Goal: Task Accomplishment & Management: Use online tool/utility

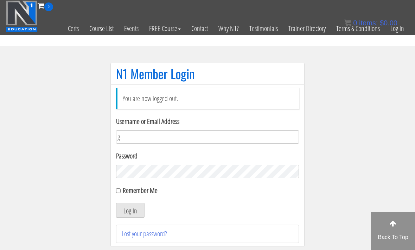
scroll to position [82, 0]
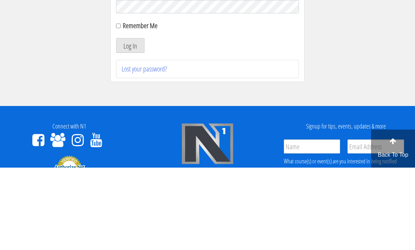
type input "gn01766500@gmail.com"
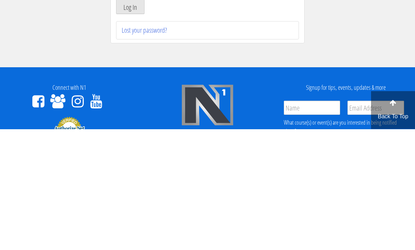
scroll to position [121, 0]
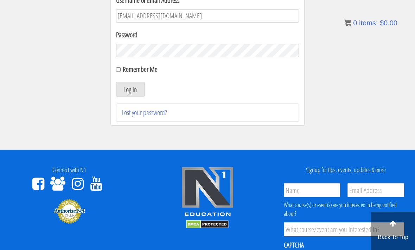
click at [118, 69] on input "Remember Me" at bounding box center [118, 69] width 5 height 5
checkbox input "true"
click at [132, 89] on button "Log In" at bounding box center [130, 89] width 28 height 15
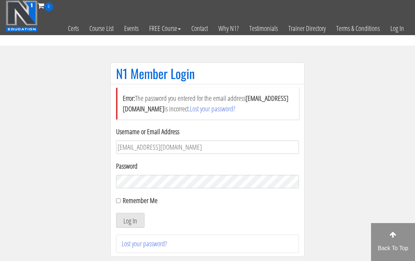
scroll to position [120, 0]
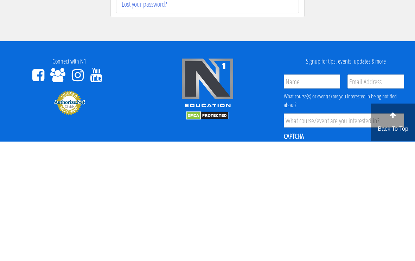
click at [125, 80] on label "Remember Me" at bounding box center [140, 80] width 35 height 9
click at [121, 80] on input "Remember Me" at bounding box center [118, 81] width 5 height 5
checkbox input "true"
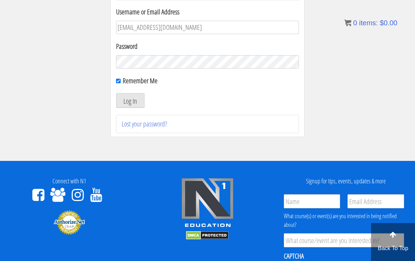
click at [134, 104] on button "Log In" at bounding box center [130, 100] width 28 height 15
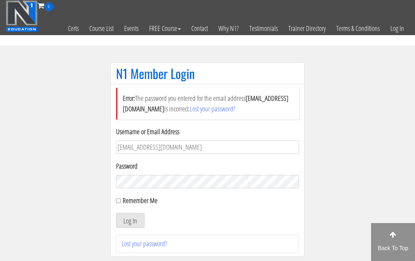
scroll to position [71, 0]
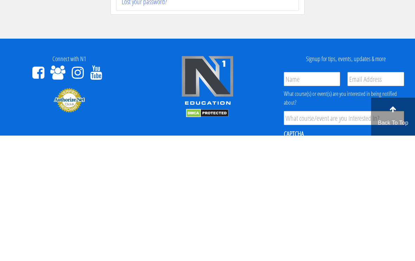
click at [119, 82] on input "Remember Me" at bounding box center [118, 84] width 5 height 5
checkbox input "true"
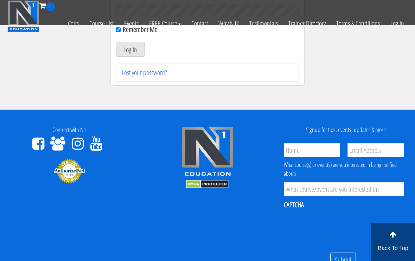
click at [142, 46] on button "Log In" at bounding box center [130, 49] width 28 height 15
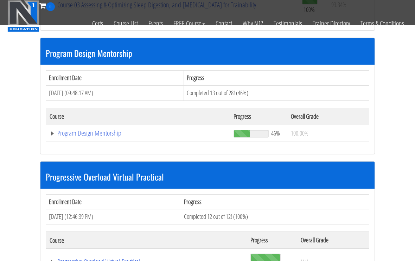
scroll to position [715, 0]
click at [70, 140] on div "Enrollment Date Progress [DATE] (09:48:17 AM) Completed 13 out of 28! (46%) Cou…" at bounding box center [207, 109] width 334 height 89
click at [68, 132] on link "Program Design Mentorship" at bounding box center [138, 133] width 177 height 7
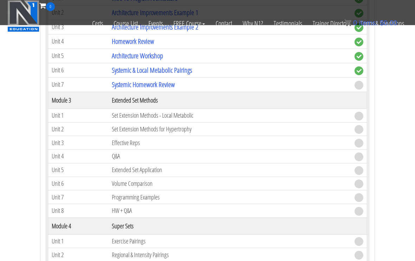
scroll to position [1002, 0]
click at [171, 80] on link "Systemic Homework Review" at bounding box center [143, 84] width 63 height 9
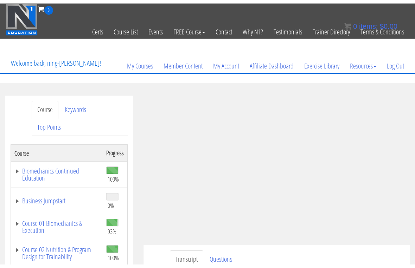
scroll to position [8, 0]
